Goal: Information Seeking & Learning: Check status

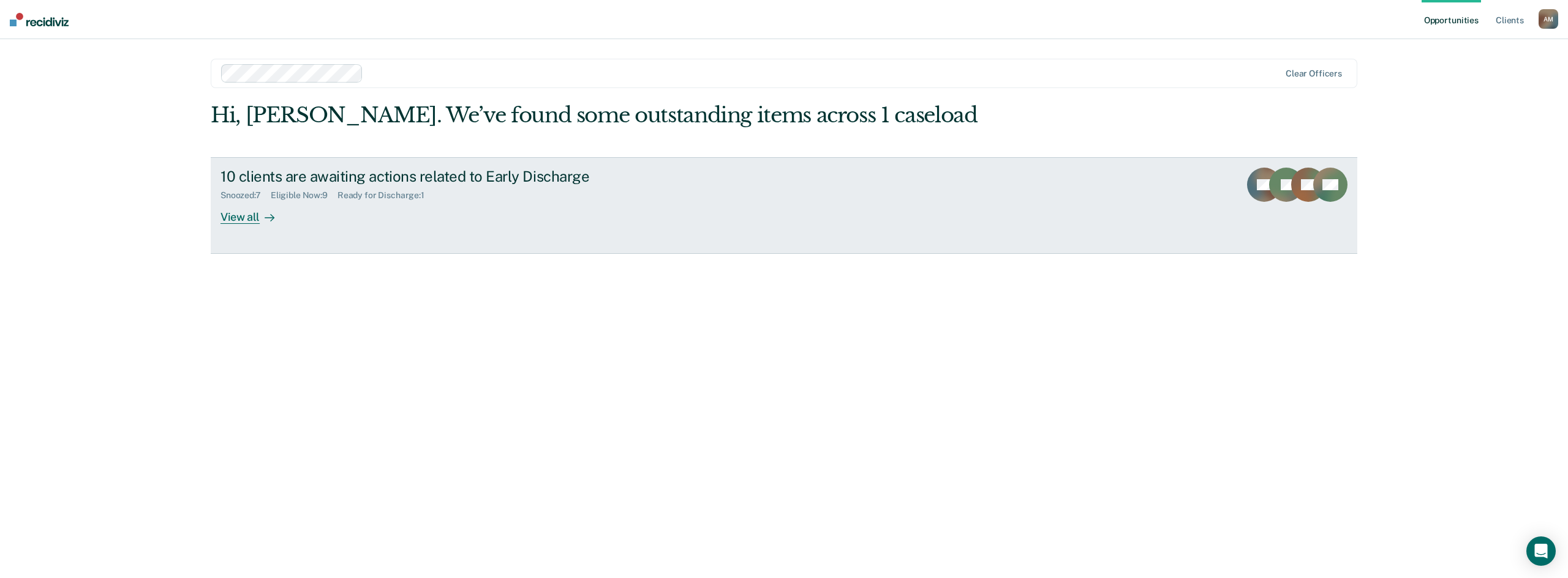
click at [265, 215] on icon at bounding box center [270, 218] width 10 height 10
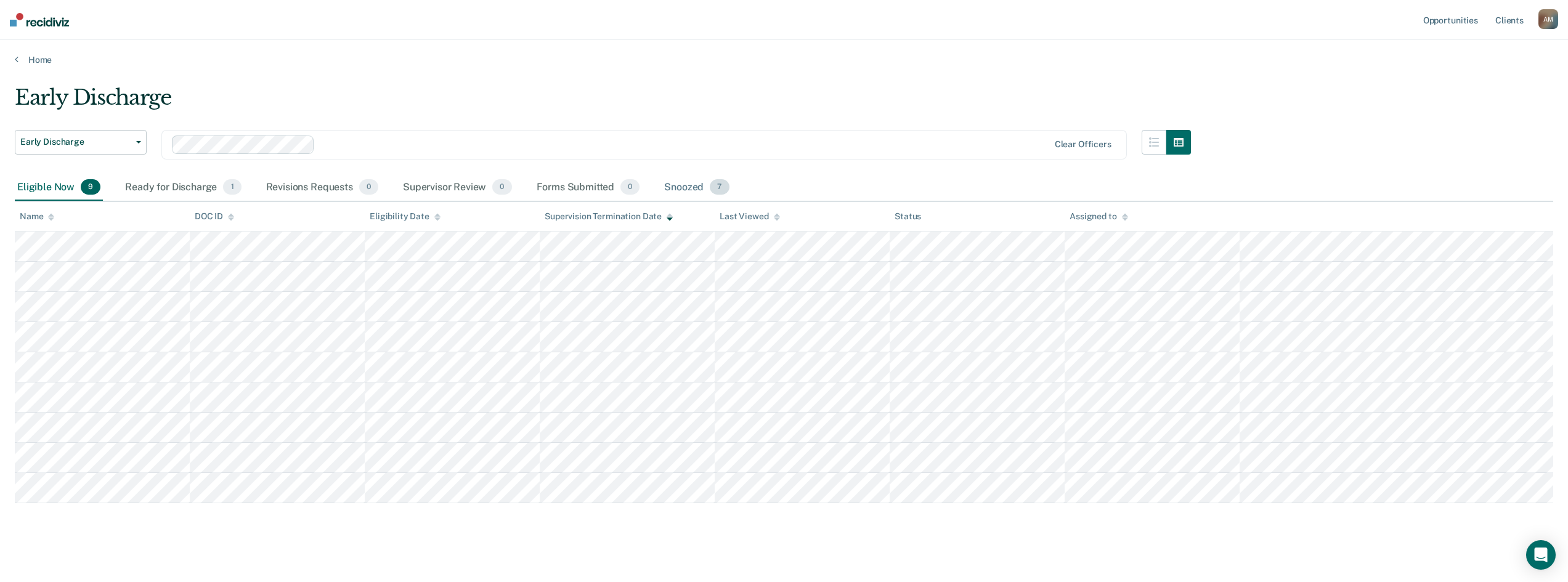
click at [687, 187] on div "Snoozed 7" at bounding box center [696, 188] width 69 height 27
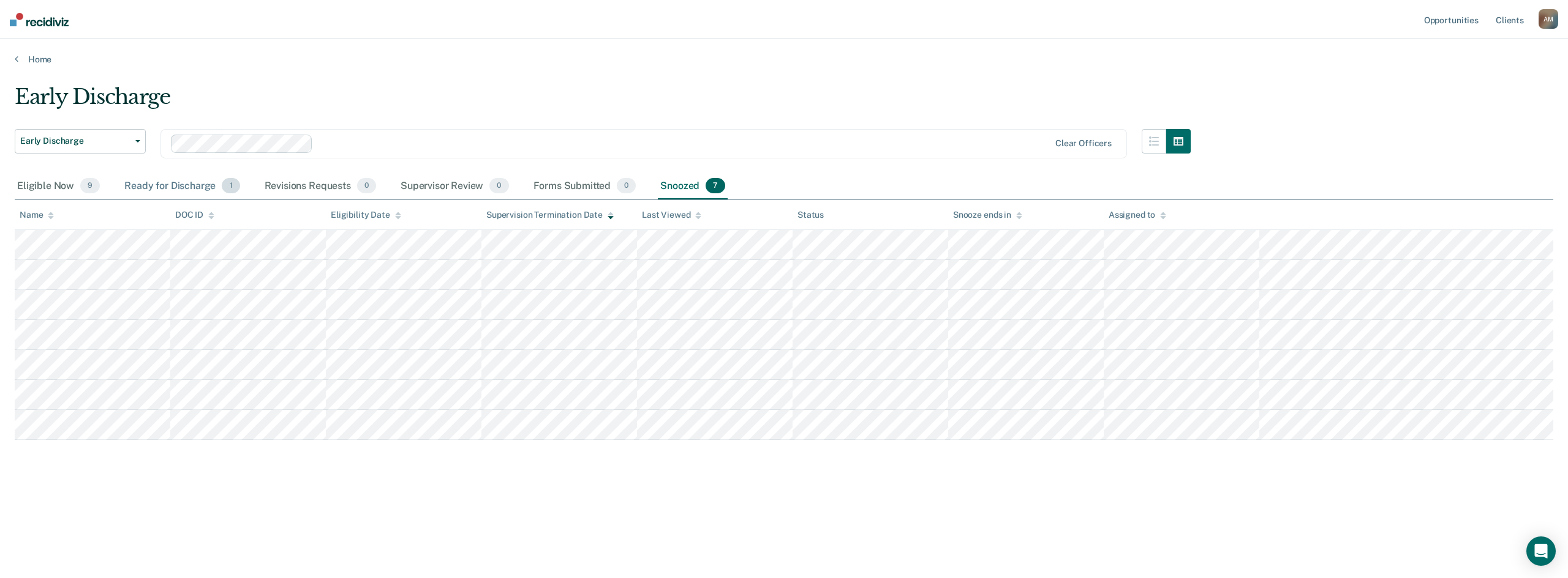
click at [173, 187] on div "Ready for Discharge 1" at bounding box center [181, 186] width 120 height 27
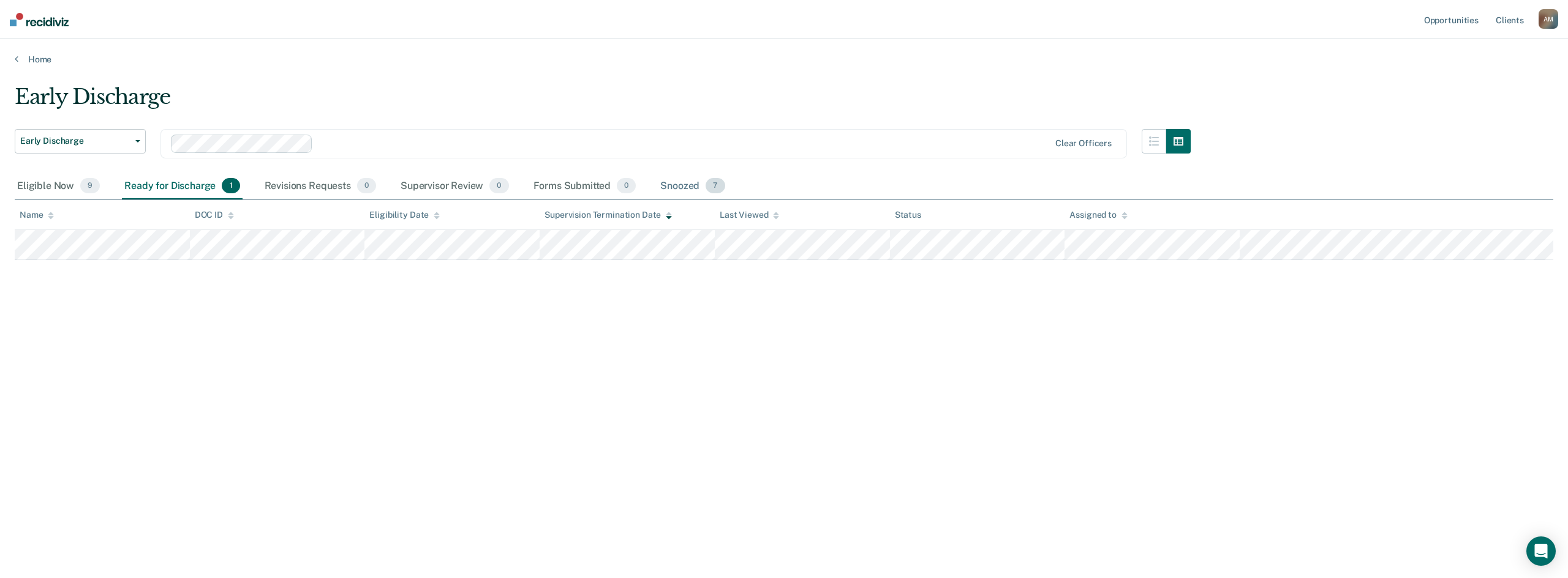
click at [683, 184] on div "Snoozed 7" at bounding box center [692, 186] width 69 height 27
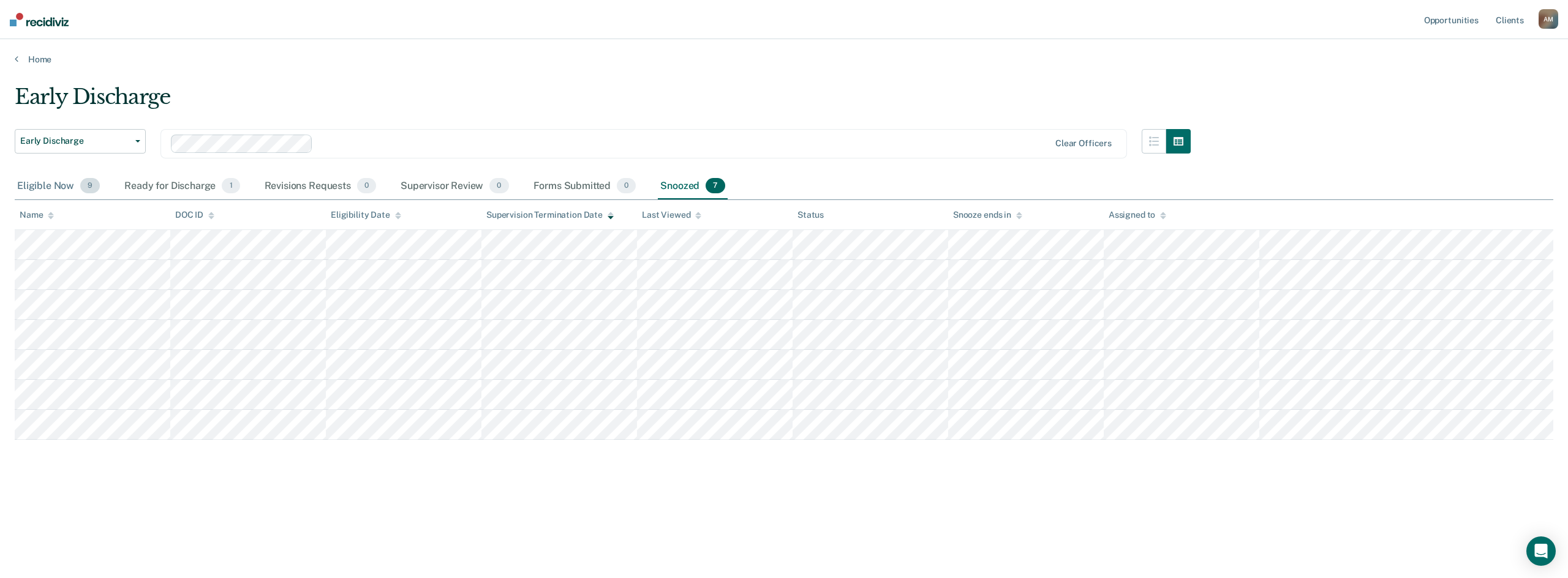
click at [47, 185] on div "Eligible Now 9" at bounding box center [58, 186] width 87 height 27
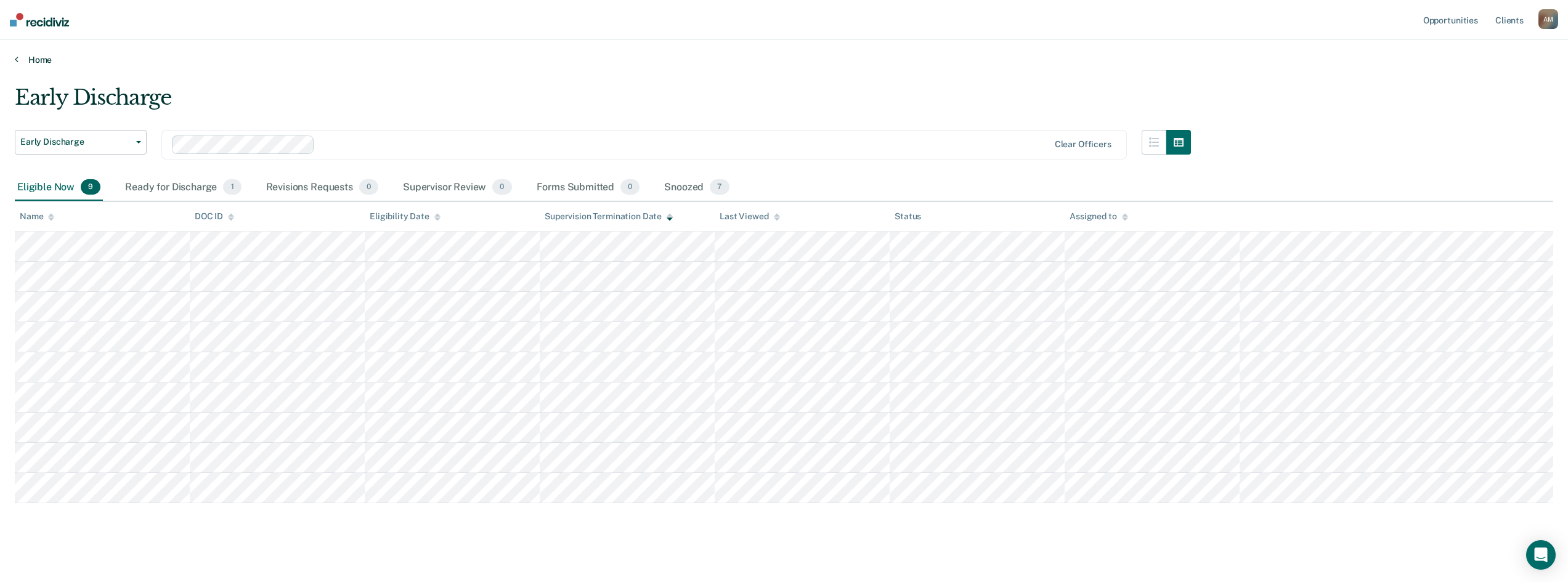
click at [40, 61] on link "Home" at bounding box center [784, 59] width 1539 height 11
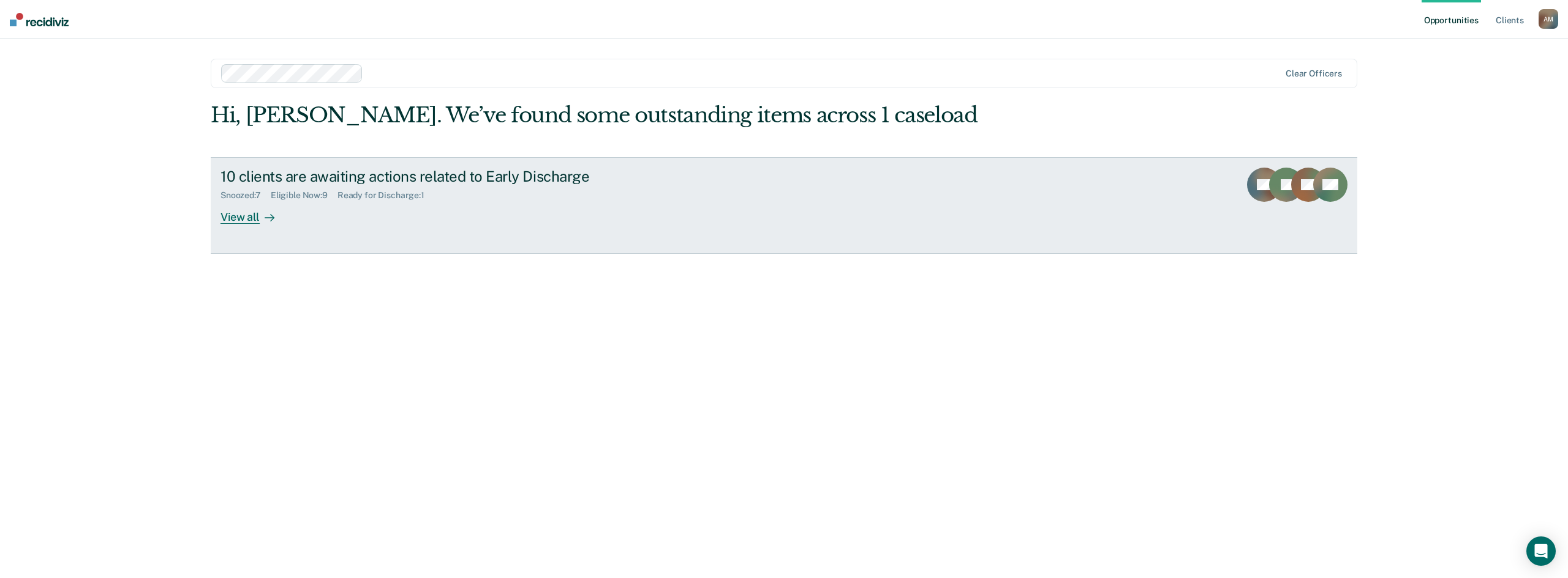
click at [245, 219] on div "View all" at bounding box center [255, 212] width 68 height 24
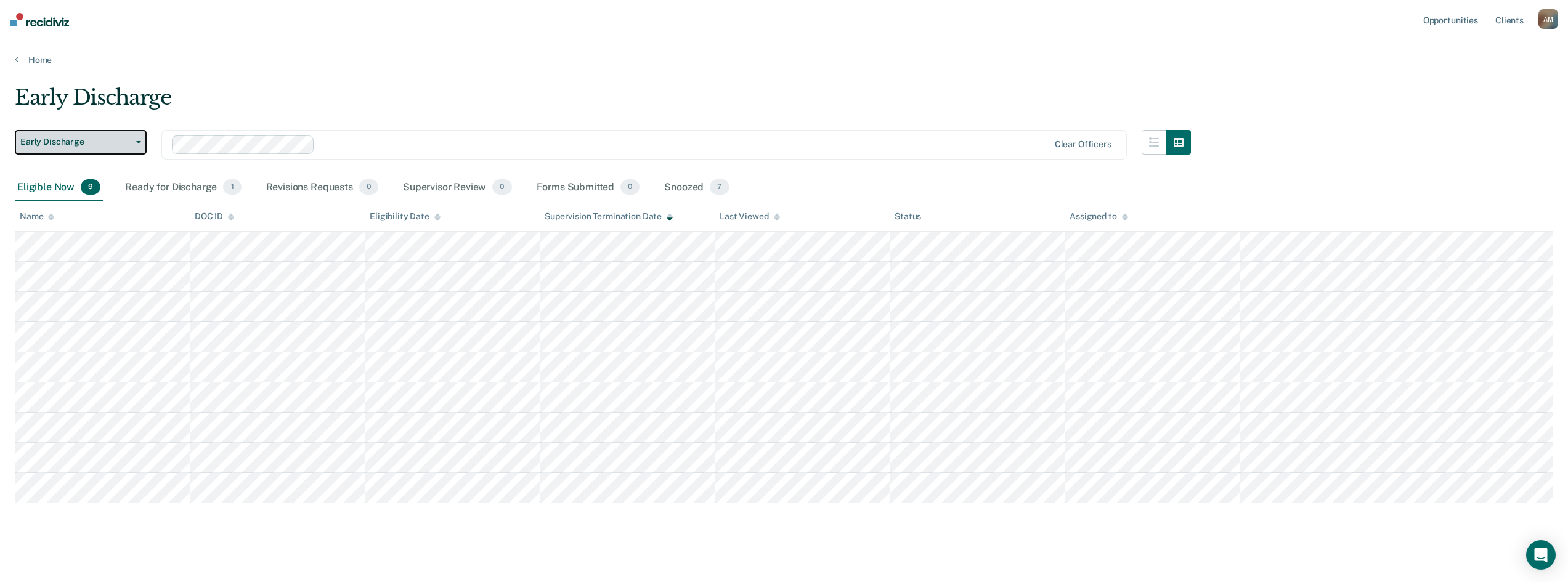
click at [128, 143] on span "Early Discharge" at bounding box center [75, 142] width 111 height 11
click at [362, 116] on div "Early Discharge" at bounding box center [603, 103] width 1176 height 35
